Goal: Information Seeking & Learning: Learn about a topic

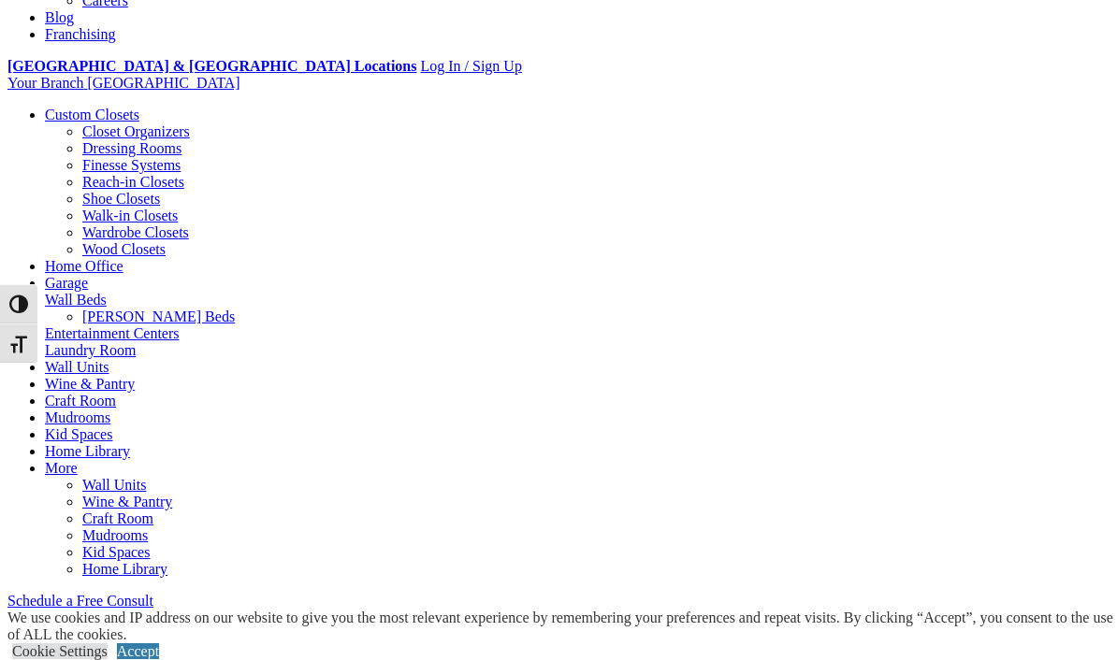
scroll to position [729, 0]
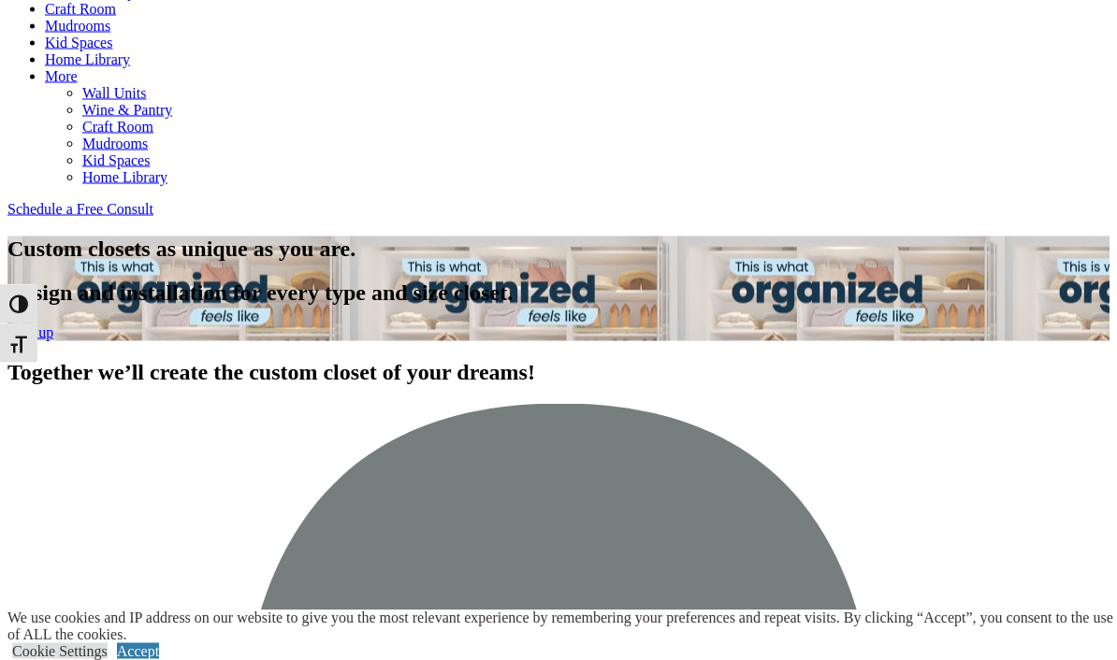
scroll to position [995, 0]
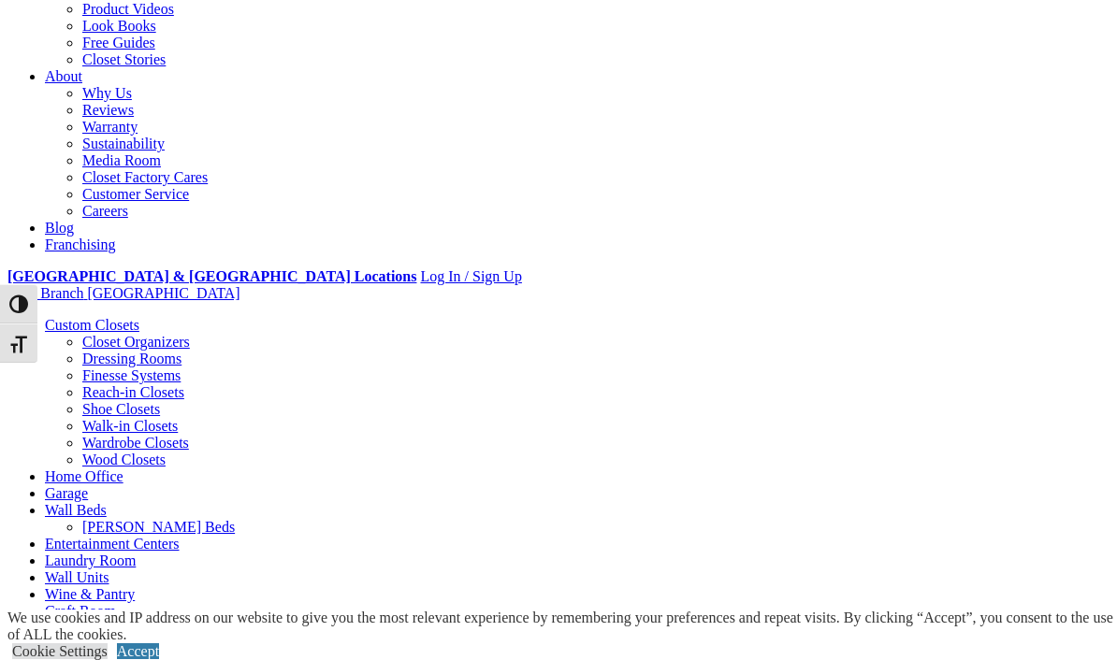
scroll to position [390, 0]
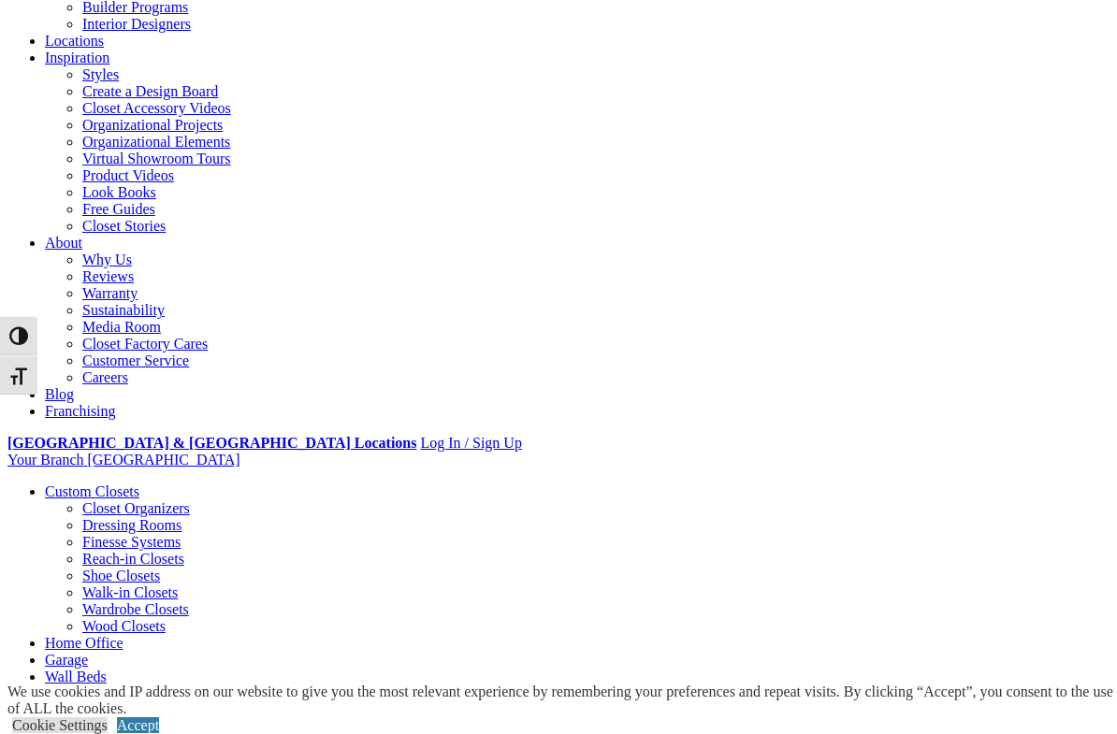
scroll to position [227, 0]
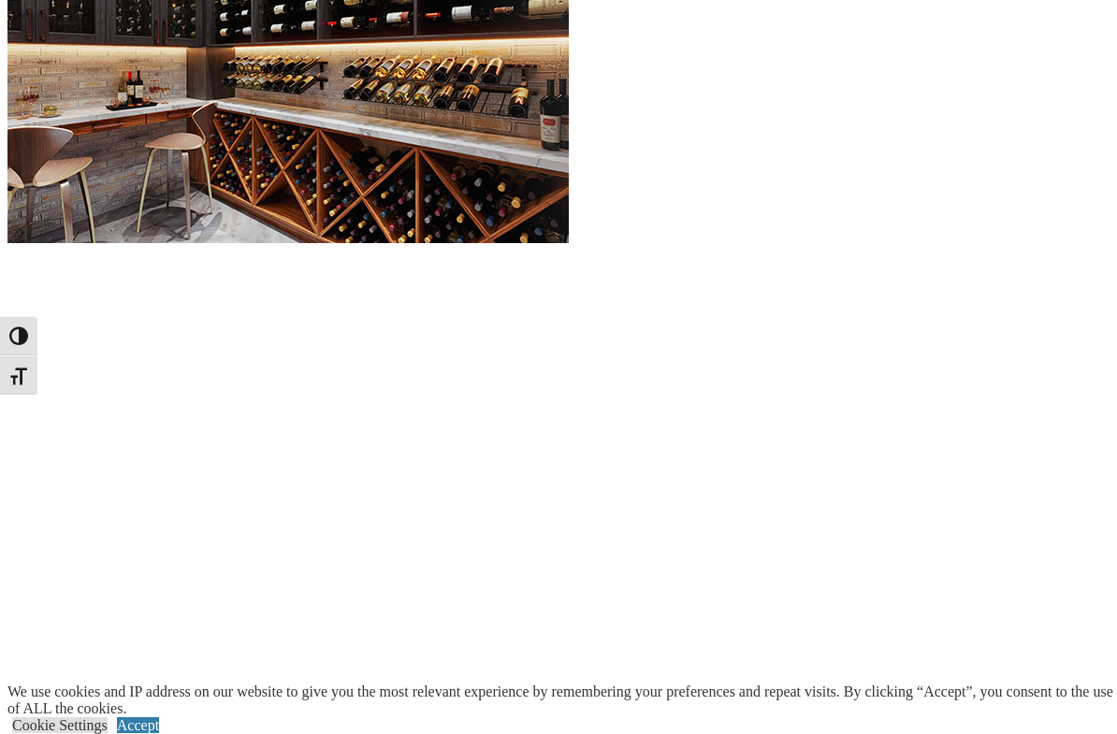
scroll to position [1907, 0]
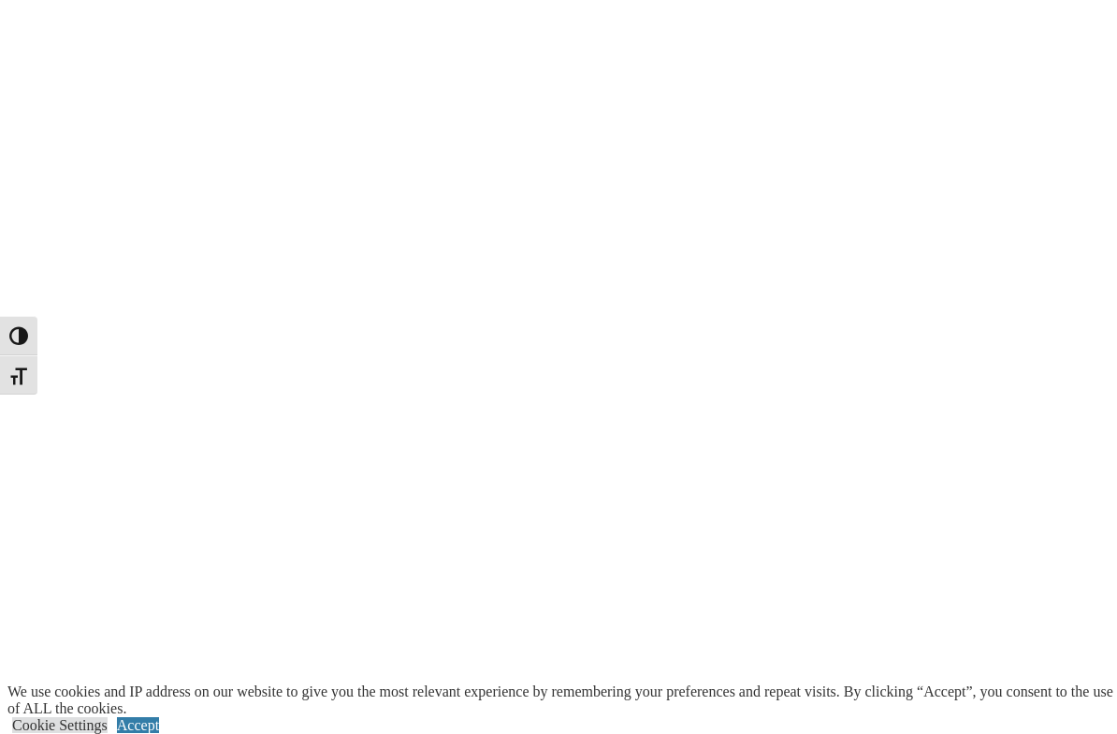
scroll to position [2382, 0]
